Goal: Use online tool/utility: Utilize a website feature to perform a specific function

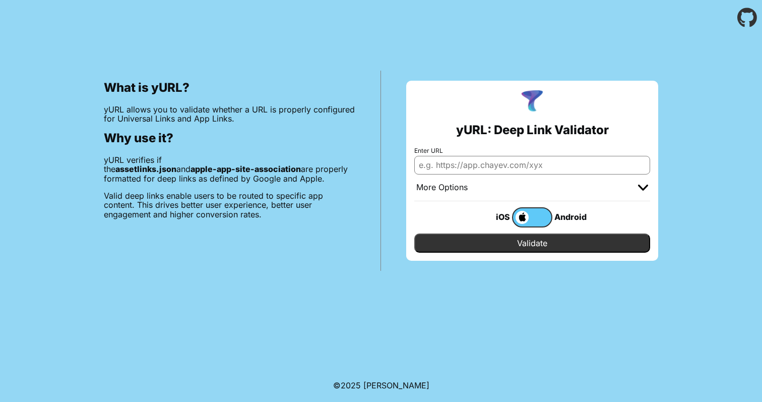
type input "h"
paste input "://naberise.app/post/16122a3a-6573-48f6-bad7-a0f89c66cd96"
type input "[URL][DOMAIN_NAME]"
click at [539, 239] on input "Validate" at bounding box center [532, 242] width 236 height 19
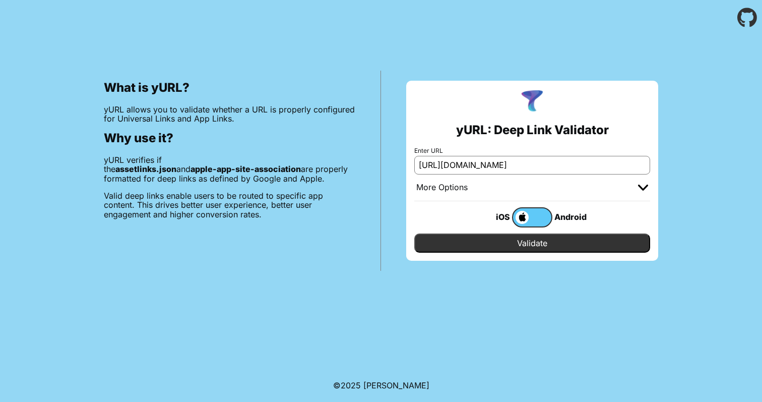
scroll to position [0, 0]
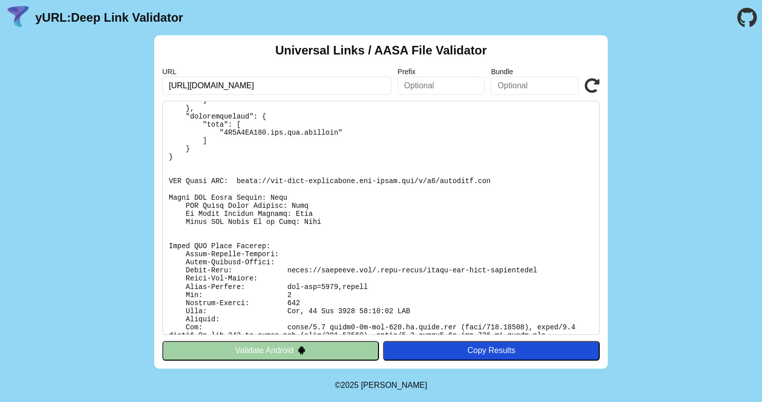
scroll to position [250, 0]
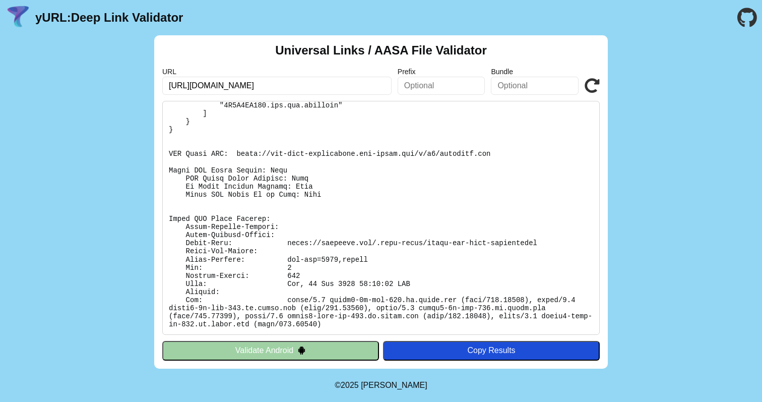
click at [280, 350] on button "Validate Android" at bounding box center [270, 350] width 217 height 19
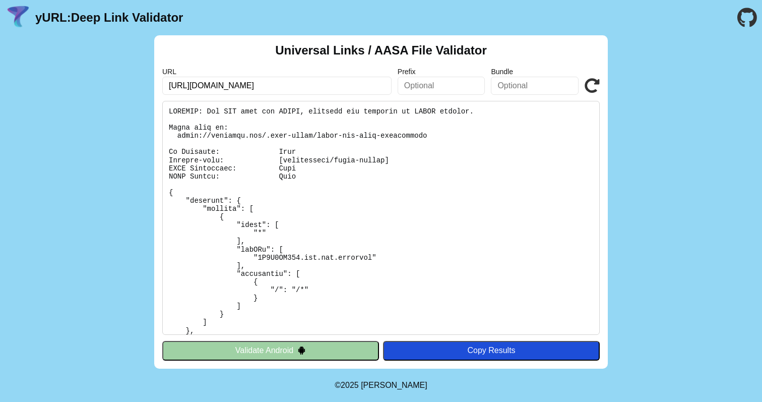
click at [240, 113] on pre at bounding box center [381, 218] width 438 height 234
click at [180, 86] on input "[URL][DOMAIN_NAME]" at bounding box center [276, 86] width 229 height 18
type input "https://naberise.app/post/16122a3a-6573-48f6-bad7-a0f89c66cd96"
click at [298, 348] on img at bounding box center [301, 350] width 9 height 9
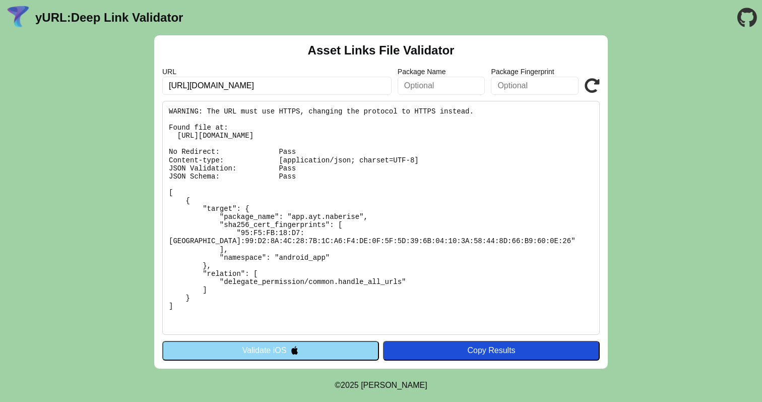
click at [205, 95] on div "Asset Links File Validator URL http://naberise.app/post/16122a3a-6573-48f6-bad7…" at bounding box center [381, 201] width 454 height 333
click at [216, 91] on input "[URL][DOMAIN_NAME]" at bounding box center [276, 86] width 229 height 18
click at [69, 104] on div "Asset Links File Validator URL http://naberise.app/post/16122a3a-6573-48f6-bad7…" at bounding box center [381, 201] width 762 height 333
click at [292, 348] on img at bounding box center [294, 350] width 9 height 9
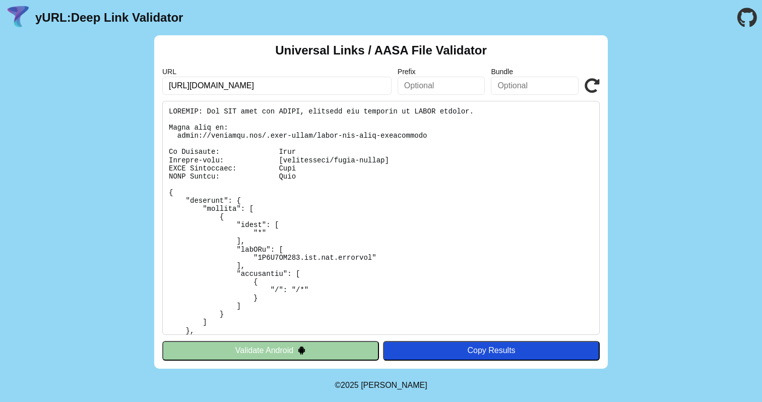
click at [530, 96] on div "Universal Links / AASA File Validator URL [URL][DOMAIN_NAME] Prefix Bundle Vali…" at bounding box center [381, 201] width 454 height 333
